Goal: Check status

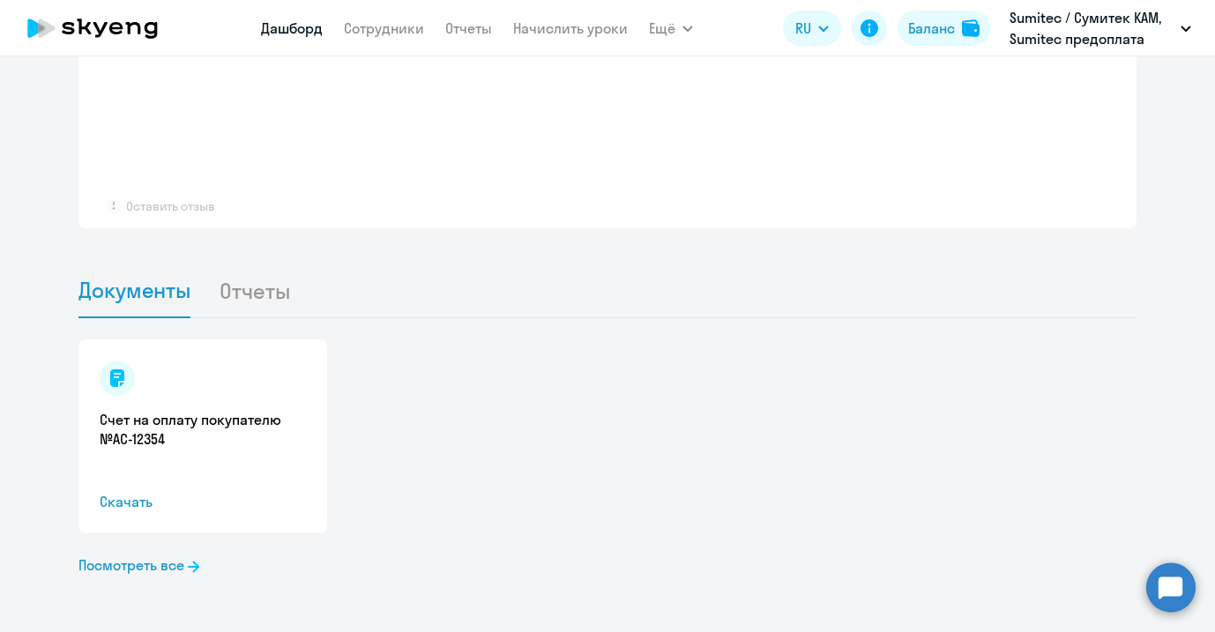
select select "30"
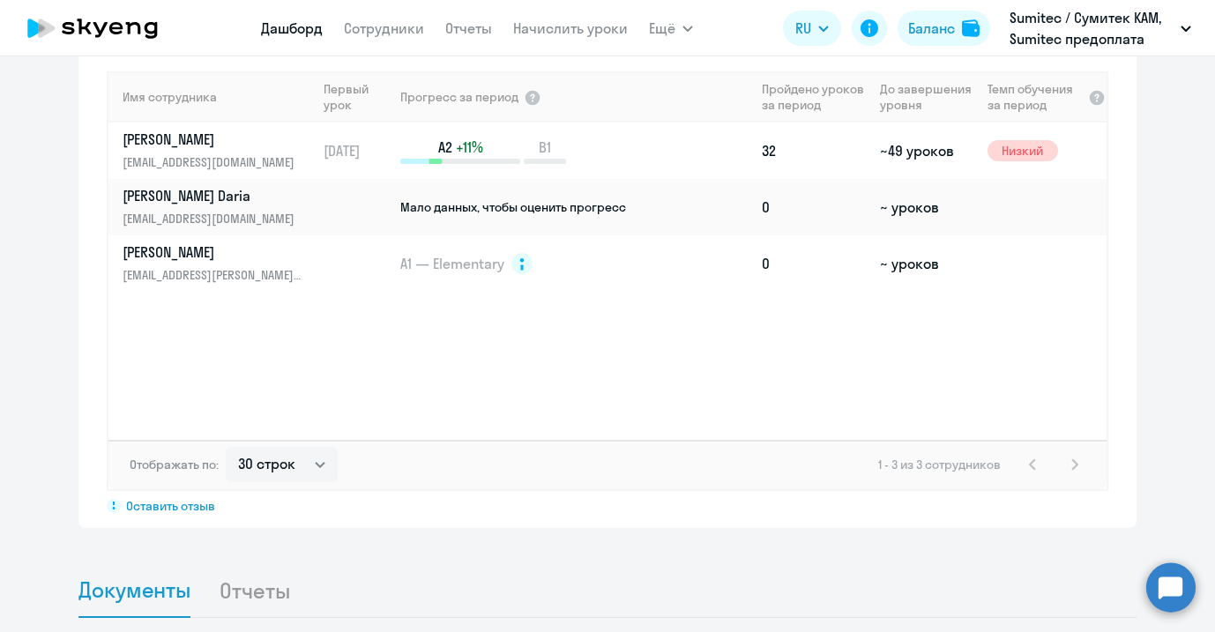
scroll to position [1126, 0]
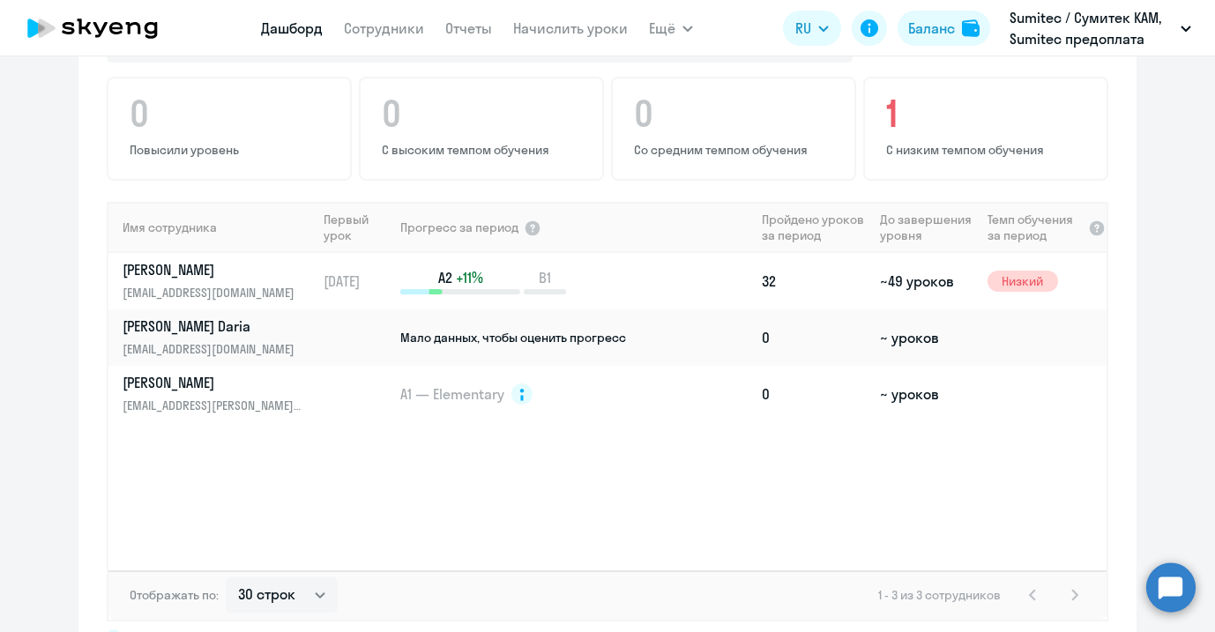
click at [316, 450] on div "Имя сотрудника Первый урок Прогресс за период Пройдено уроков за период До заве…" at bounding box center [607, 386] width 998 height 368
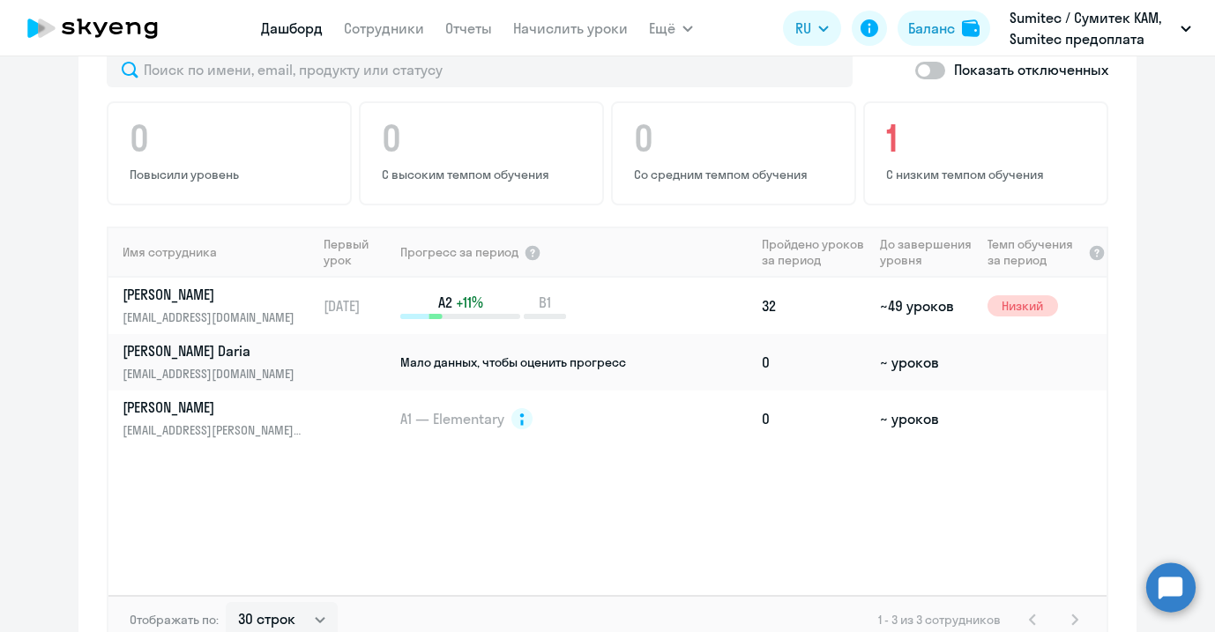
scroll to position [938, 0]
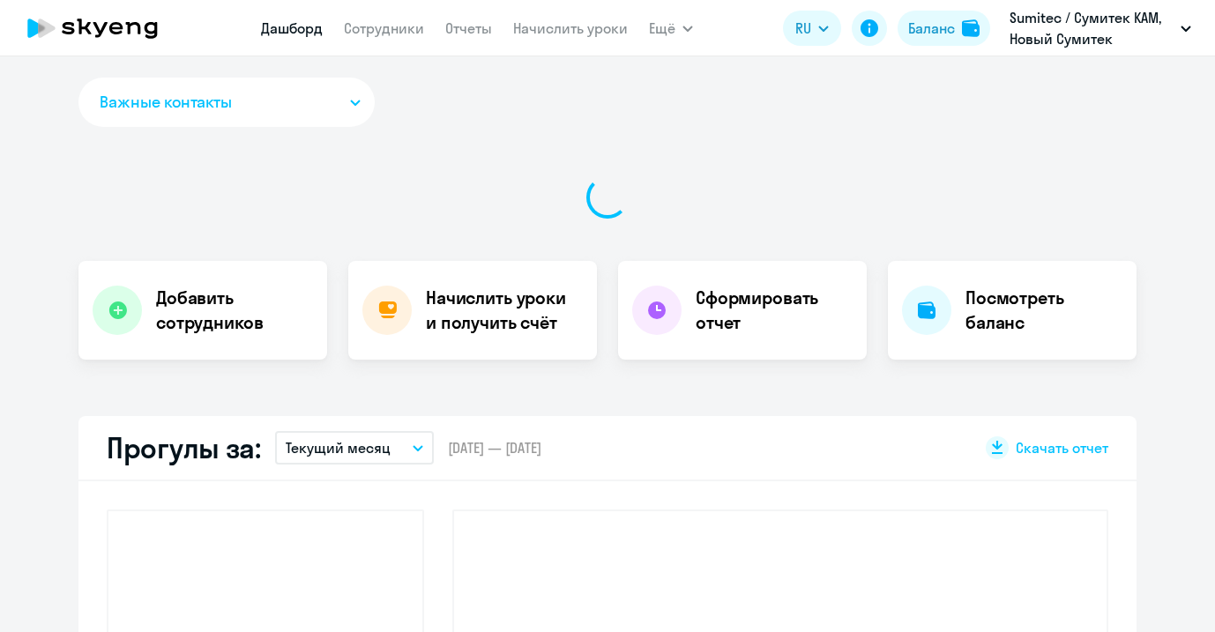
select select "30"
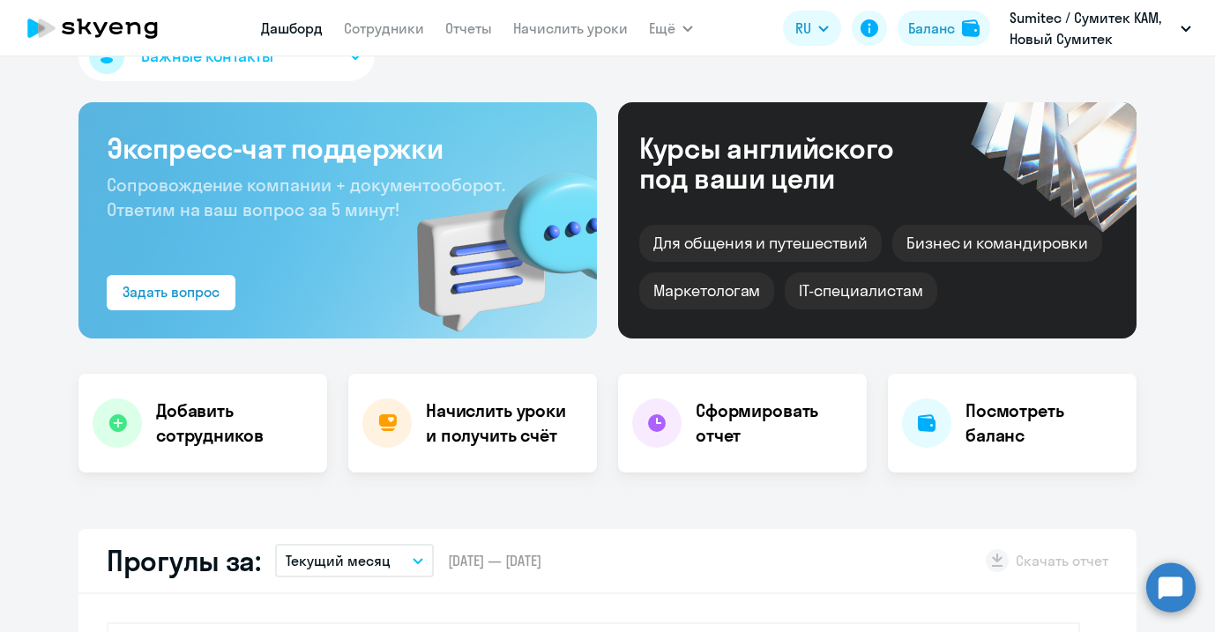
scroll to position [66, 0]
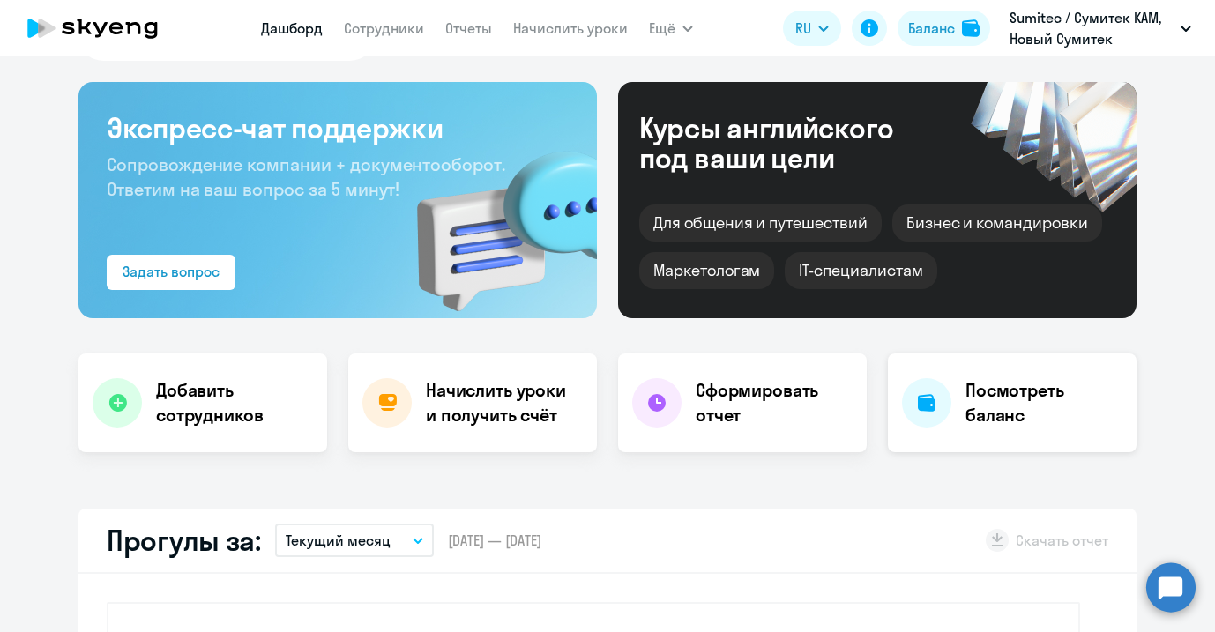
click at [965, 376] on div "Посмотреть баланс" at bounding box center [1012, 402] width 249 height 99
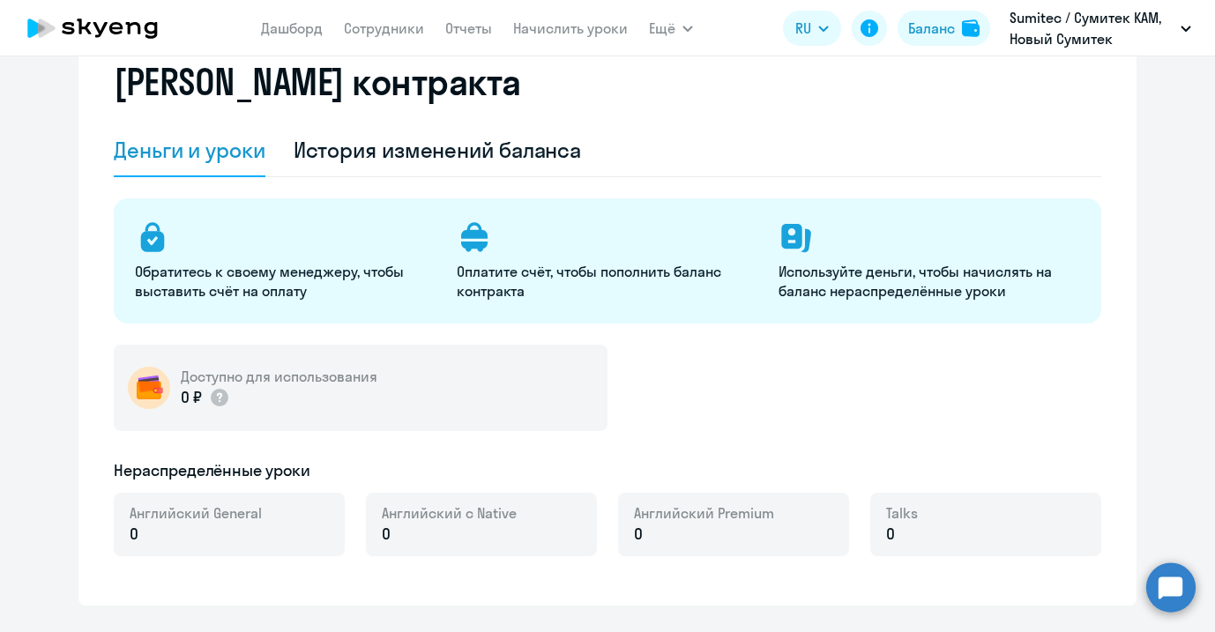
select select "english_adult_not_native_speaker"
